Goal: Task Accomplishment & Management: Manage account settings

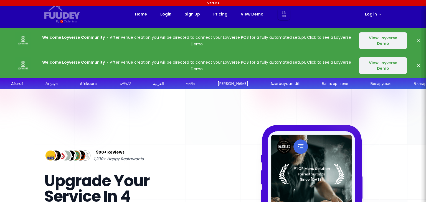
select select "en"
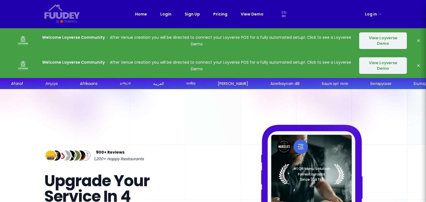
select select "en"
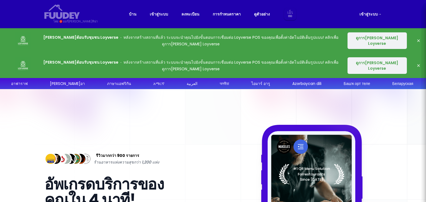
click at [365, 41] on font "ดูการ[PERSON_NAME] Loyverse" at bounding box center [377, 40] width 42 height 11
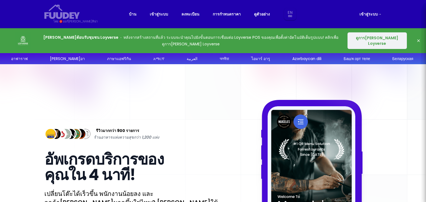
select select "en"
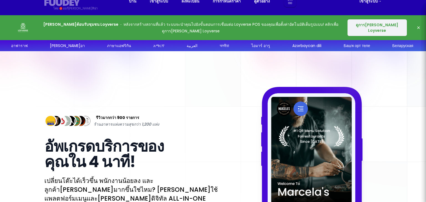
scroll to position [8, 0]
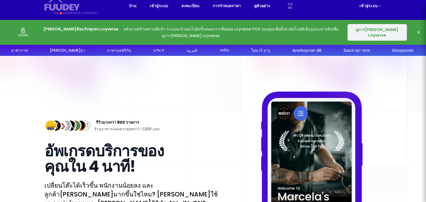
select select "en"
click at [362, 32] on font "ดูการ[PERSON_NAME] Loyverse" at bounding box center [377, 32] width 42 height 11
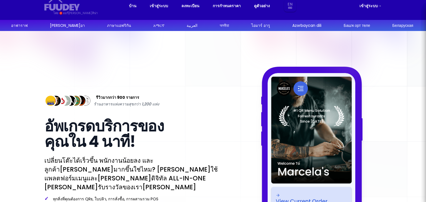
select select "en"
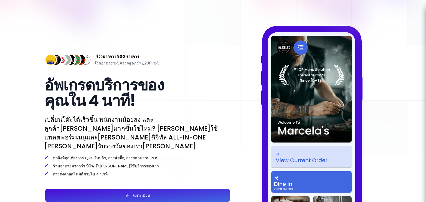
scroll to position [176, 0]
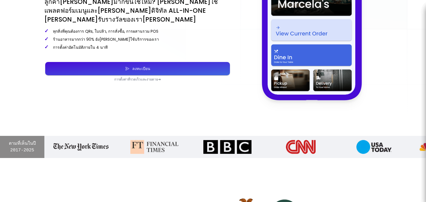
click at [165, 65] on button "ลงทะเบียน" at bounding box center [137, 68] width 185 height 13
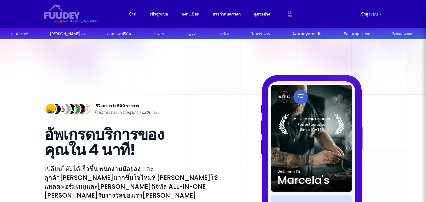
select select "en"
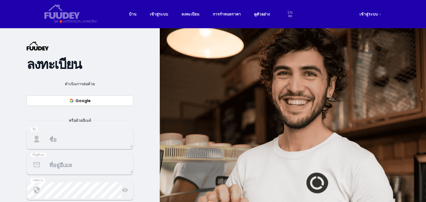
click at [371, 14] on font "เข้าสู่ระบบ" at bounding box center [368, 14] width 18 height 6
select select "en"
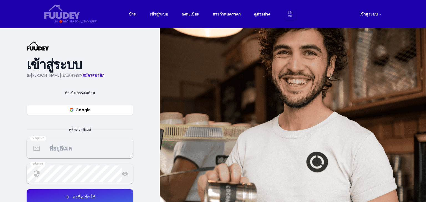
click at [366, 16] on font "เข้าสู่ระบบ" at bounding box center [368, 14] width 18 height 6
select select "en"
click at [130, 14] on font "บ้าน" at bounding box center [132, 14] width 7 height 6
select select "en"
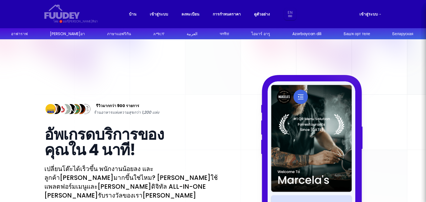
click at [290, 17] on select "En Th Aa Ab Af Am Ar As Ay Az Ba Be Bg Bh Bi Bn Bo Br Ca Co Cs Cy Da De Dz El E…" at bounding box center [290, 14] width 10 height 12
select select "th"
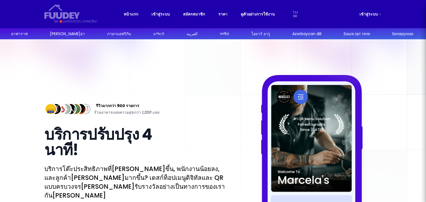
click at [366, 16] on font "เข้าสู่ระบบ" at bounding box center [368, 14] width 18 height 6
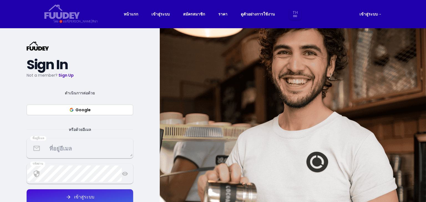
select select "th"
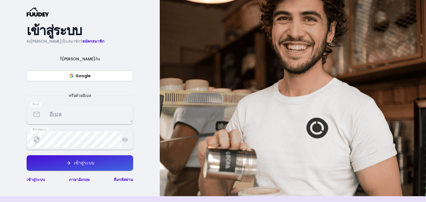
scroll to position [30, 0]
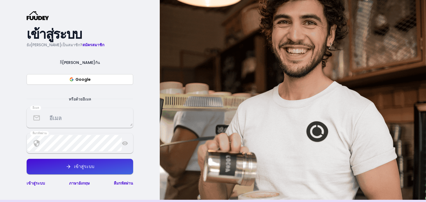
click at [81, 80] on font "Google" at bounding box center [82, 80] width 15 height 6
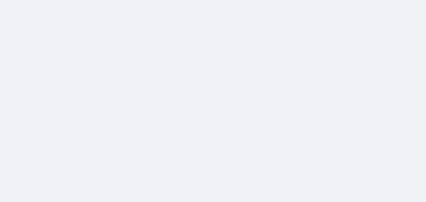
scroll to position [0, 0]
